Goal: Find specific page/section: Find specific page/section

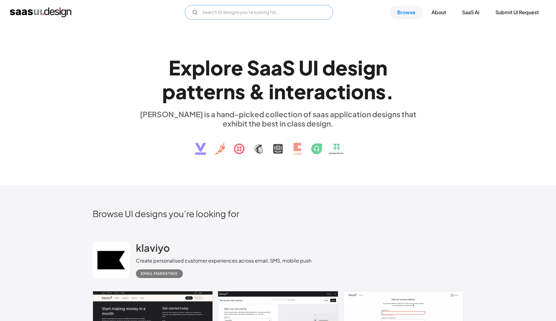
click at [230, 11] on input "Email Form" at bounding box center [259, 12] width 148 height 15
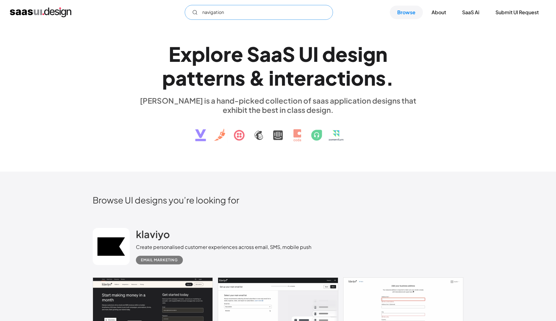
scroll to position [19, 0]
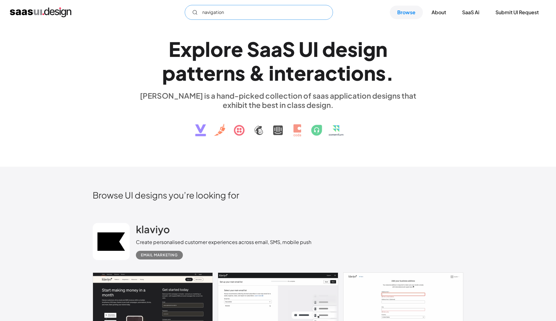
click at [248, 9] on input "navigation" at bounding box center [259, 12] width 148 height 15
click at [247, 14] on input "navigation" at bounding box center [259, 12] width 148 height 15
type input "navigation"
click at [221, 130] on img at bounding box center [278, 125] width 187 height 32
click at [237, 130] on img at bounding box center [278, 125] width 187 height 32
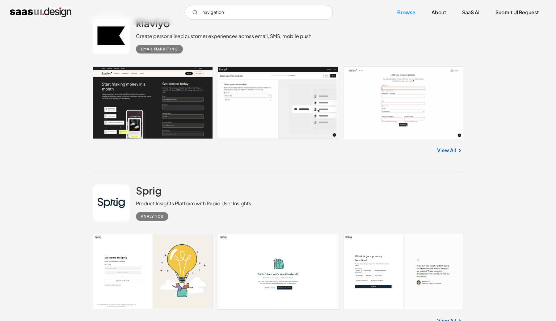
scroll to position [0, 0]
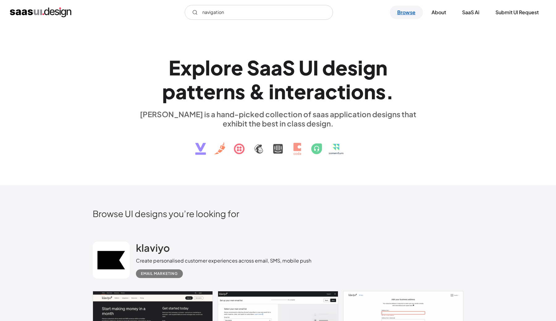
click at [411, 14] on link "Browse" at bounding box center [406, 13] width 33 height 14
